Goal: Task Accomplishment & Management: Use online tool/utility

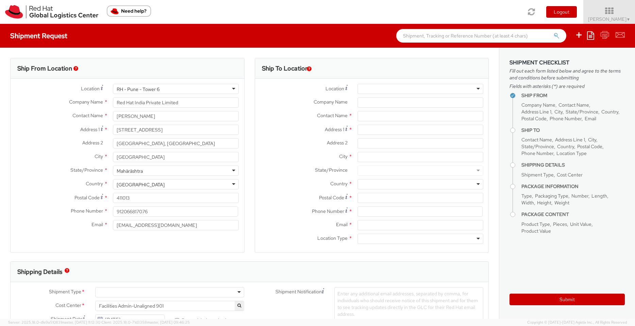
select select
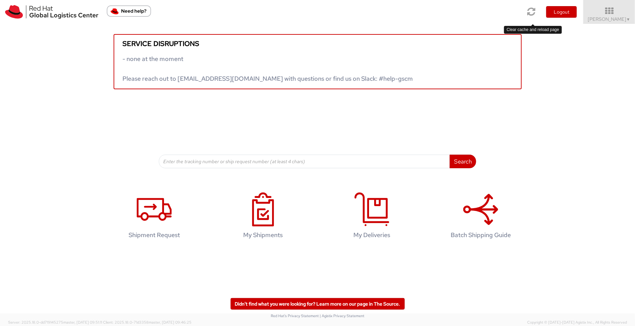
click at [534, 11] on icon at bounding box center [532, 12] width 8 height 10
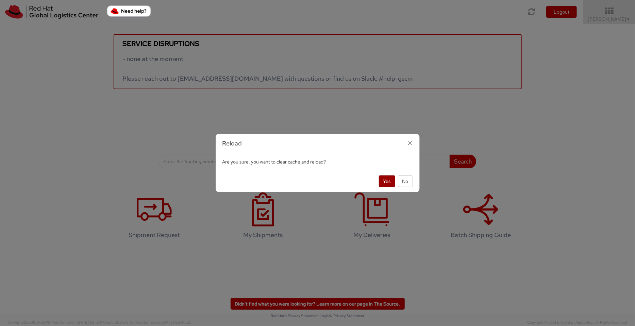
click at [390, 180] on button "Yes" at bounding box center [387, 181] width 16 height 12
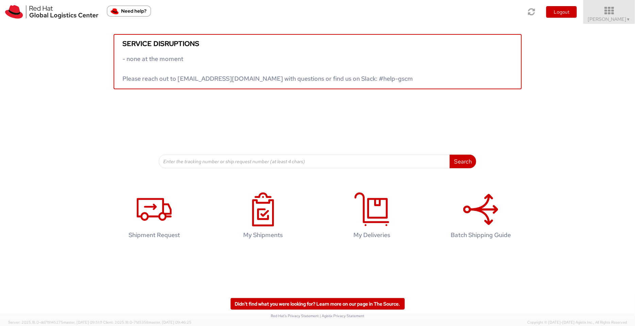
click at [622, 7] on icon at bounding box center [610, 11] width 60 height 10
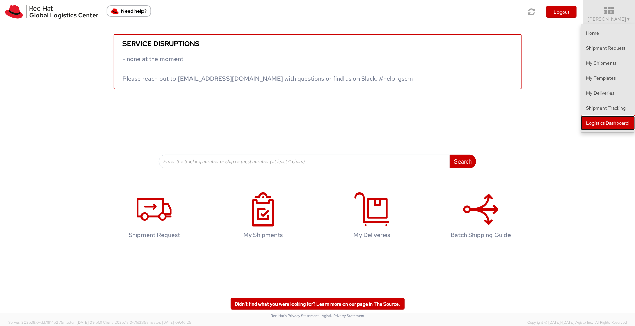
click at [610, 118] on link "Logistics Dashboard" at bounding box center [608, 122] width 54 height 15
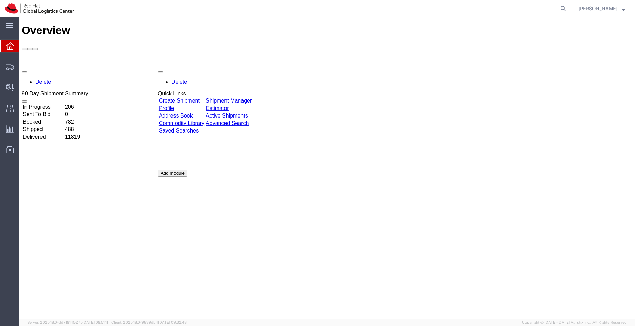
click at [246, 97] on link "Shipment Manager" at bounding box center [228, 100] width 46 height 6
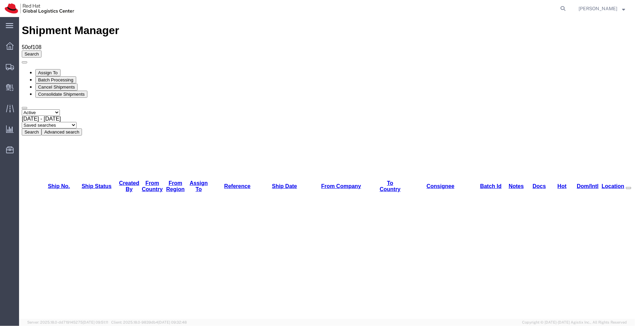
click at [76, 121] on select "Saved searches APAC EMEA [GEOGRAPHIC_DATA] [GEOGRAPHIC_DATA] - Inbounds NA/LATM" at bounding box center [48, 124] width 55 height 6
select select "APAC"
click at [76, 121] on select "Saved searches APAC EMEA [GEOGRAPHIC_DATA] [GEOGRAPHIC_DATA] - Inbounds NA/LATM" at bounding box center [48, 124] width 55 height 6
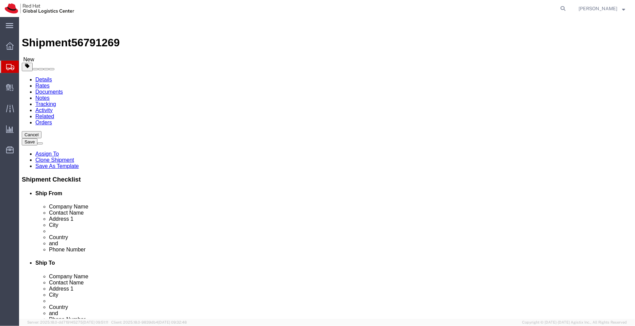
select select "37925"
select select
click link "ADDITIONAL INFORMATION"
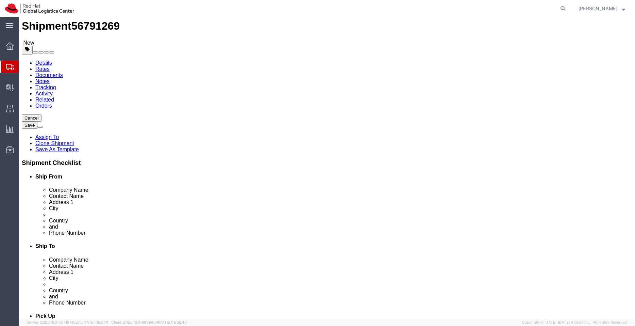
scroll to position [51, 0]
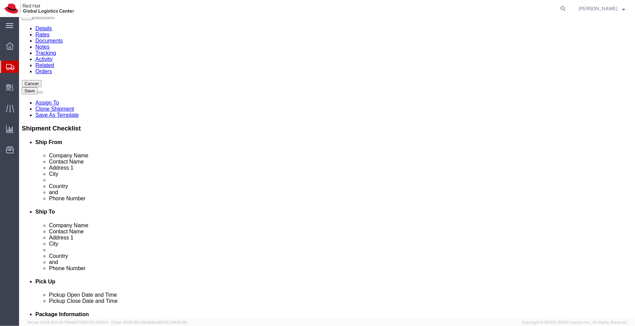
click link "ADDITIONAL INFORMATION"
drag, startPoint x: 378, startPoint y: 99, endPoint x: 443, endPoint y: 108, distance: 65.5
click div "Location My Profile Location [GEOGRAPHIC_DATA] - [GEOGRAPHIC_DATA] - [GEOGRAPHI…"
type input "C-[STREET_ADDRESS][PERSON_NAME],"
select select
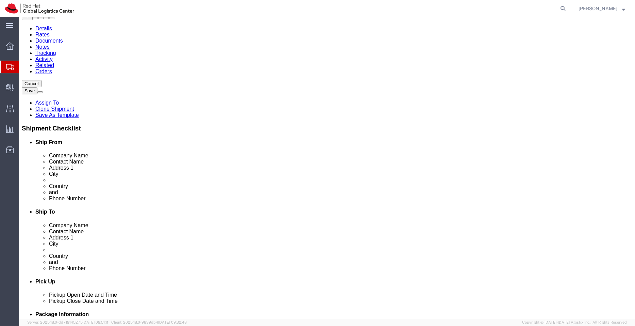
click input "[GEOGRAPHIC_DATA]"
paste input "[PERSON_NAME] Nagar Phase-2"
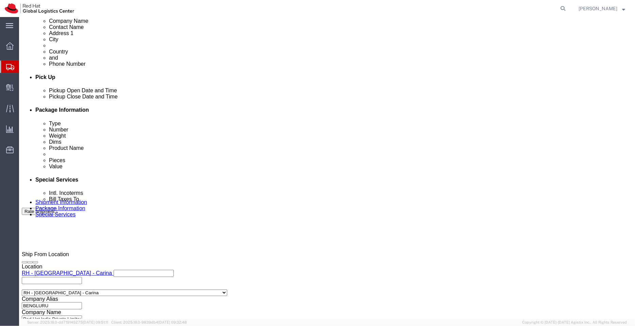
scroll to position [256, 0]
type input "[PERSON_NAME] Nagar Phase-2, [GEOGRAPHIC_DATA]"
click div "[DATE] 10:54 AM"
click link "Package Information"
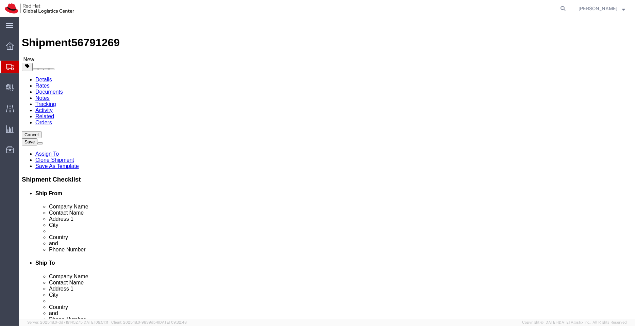
click icon
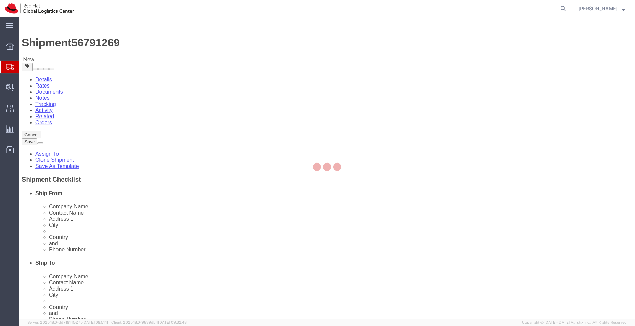
select select "COSTCENTER"
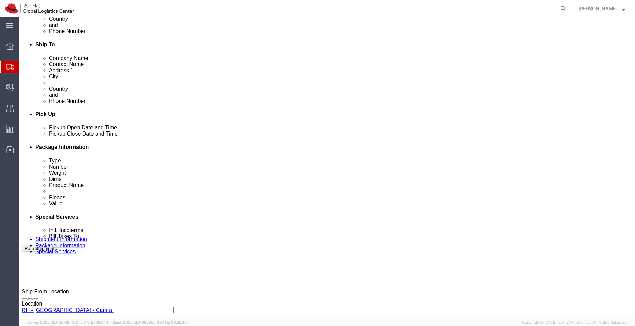
scroll to position [219, 0]
click input "text"
type input "[EMAIL_ADDRESS][DOMAIN_NAME]"
click link "Assign To"
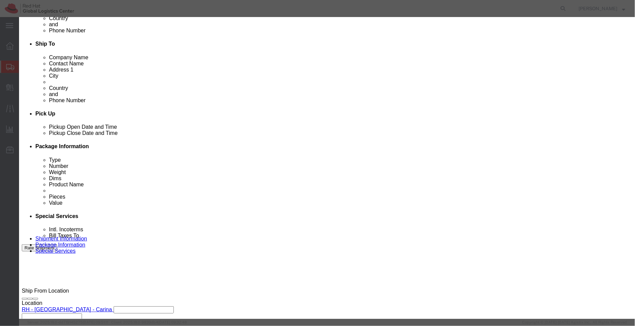
select select "104821"
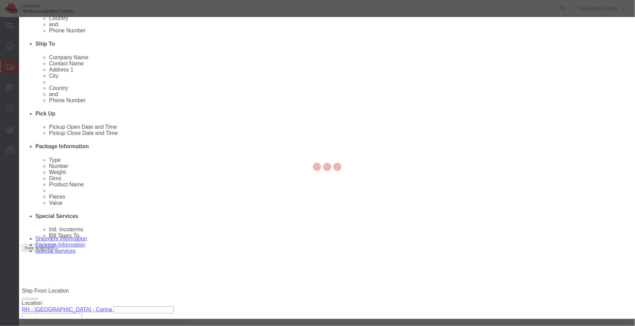
select select
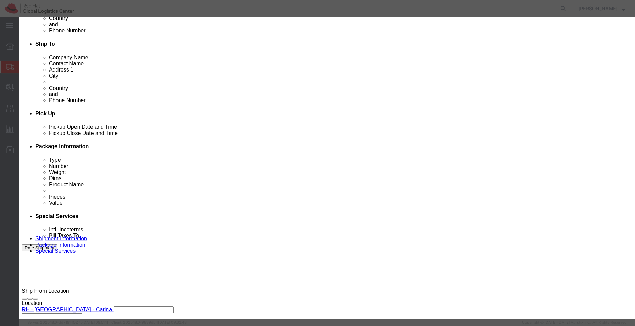
type input "[PERSON_NAME]"
select select "21701"
click textarea "Message"
type textarea "Please process once you get the shipment"
click button "Assign"
